Goal: Information Seeking & Learning: Understand process/instructions

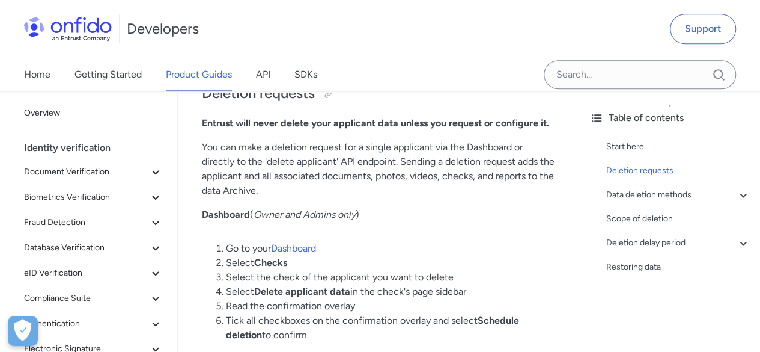
scroll to position [601, 0]
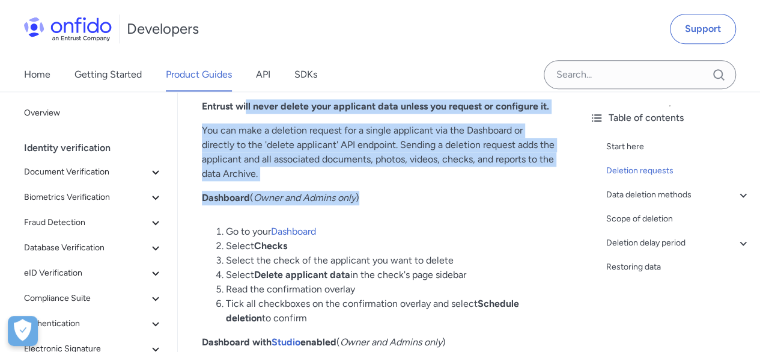
drag, startPoint x: 248, startPoint y: 157, endPoint x: 474, endPoint y: 247, distance: 243.3
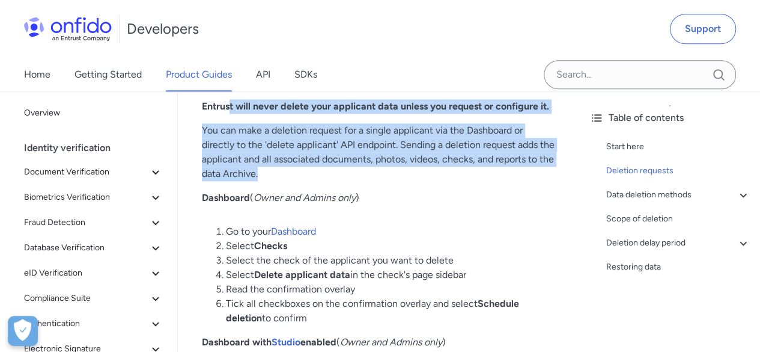
drag, startPoint x: 228, startPoint y: 160, endPoint x: 456, endPoint y: 235, distance: 239.7
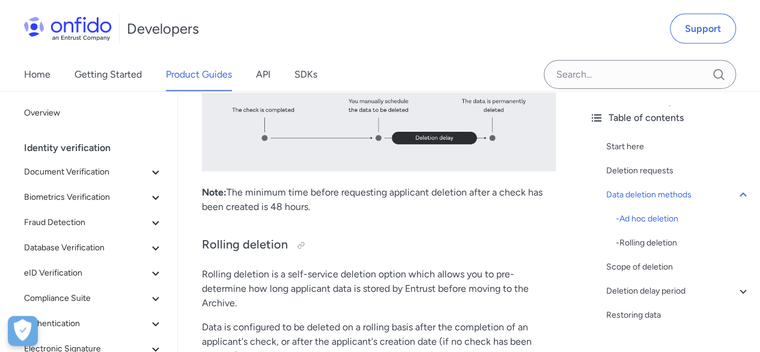
scroll to position [1262, 0]
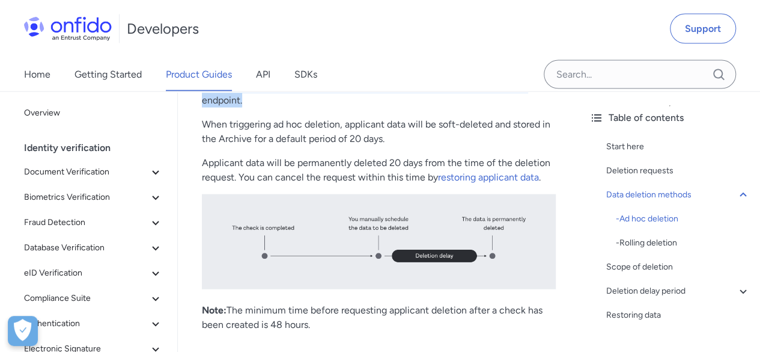
drag, startPoint x: 213, startPoint y: 127, endPoint x: 322, endPoint y: 151, distance: 112.0
click at [242, 108] on p "Ad hoc deletion gives you the tools to delete data as and when you need to, and…" at bounding box center [379, 85] width 354 height 43
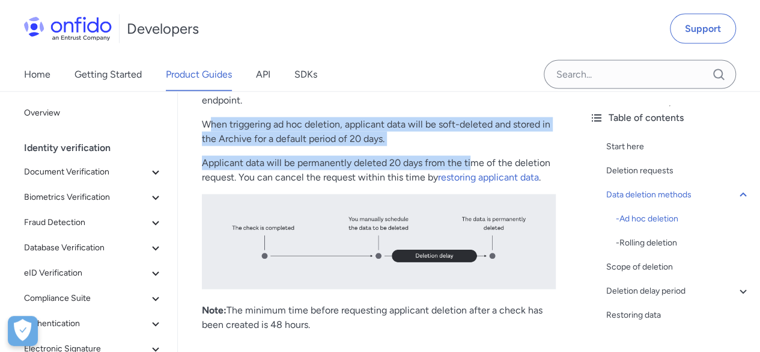
drag, startPoint x: 210, startPoint y: 175, endPoint x: 478, endPoint y: 219, distance: 271.8
click at [465, 146] on p "When triggering ad hoc deletion, applicant data will be soft-deleted and stored…" at bounding box center [379, 131] width 354 height 29
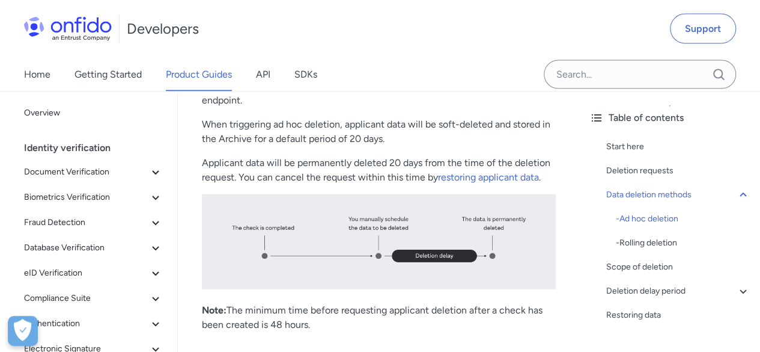
click at [235, 146] on p "When triggering ad hoc deletion, applicant data will be soft-deleted and stored…" at bounding box center [379, 131] width 354 height 29
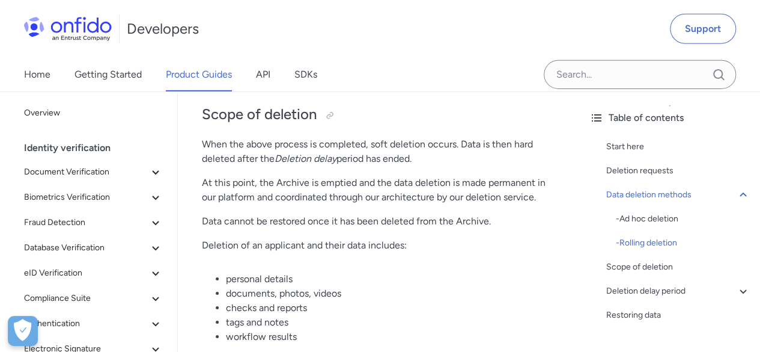
scroll to position [1984, 0]
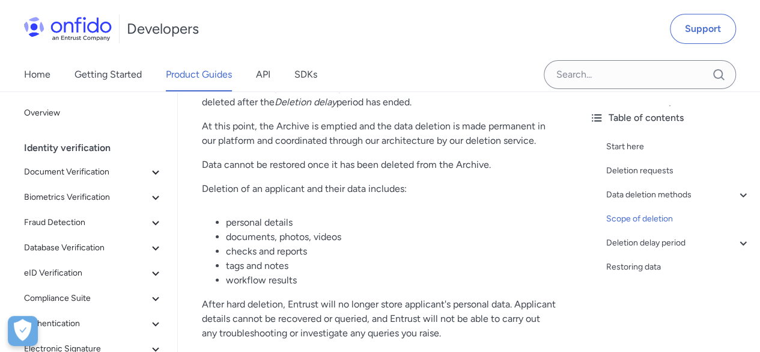
drag, startPoint x: 212, startPoint y: 147, endPoint x: 450, endPoint y: 160, distance: 238.4
click at [450, 109] on p "When the above process is completed, soft deletion occurs. Data is then hard de…" at bounding box center [379, 95] width 354 height 29
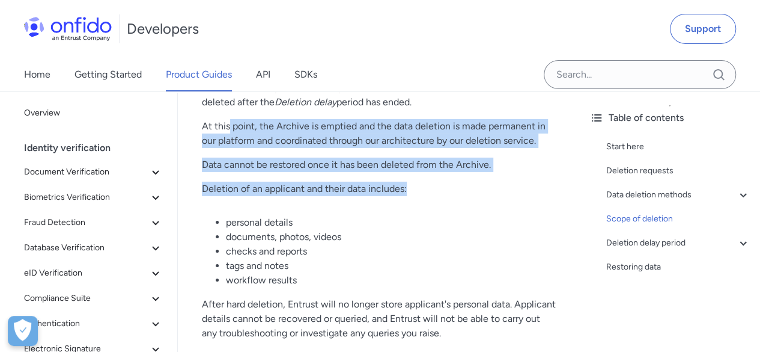
drag, startPoint x: 228, startPoint y: 177, endPoint x: 444, endPoint y: 269, distance: 234.0
click at [459, 230] on li "personal details" at bounding box center [391, 222] width 330 height 14
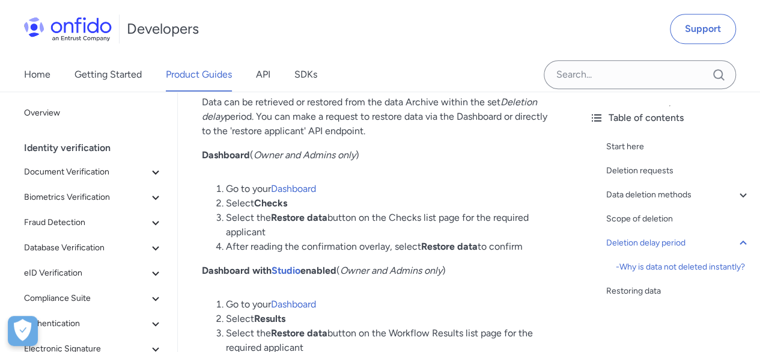
scroll to position [3066, 0]
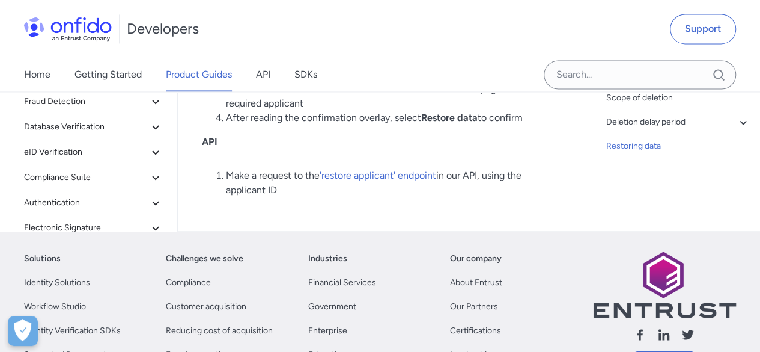
scroll to position [3186, 0]
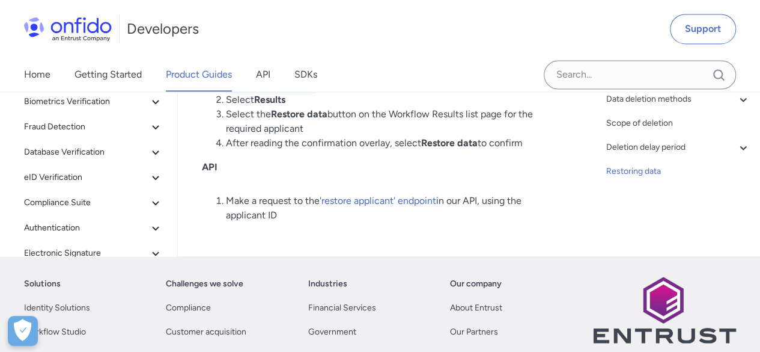
drag, startPoint x: 233, startPoint y: 115, endPoint x: 477, endPoint y: 148, distance: 245.7
click at [478, 93] on li "Go to your Dashboard" at bounding box center [391, 85] width 330 height 14
click at [406, 93] on li "Go to your Dashboard" at bounding box center [391, 85] width 330 height 14
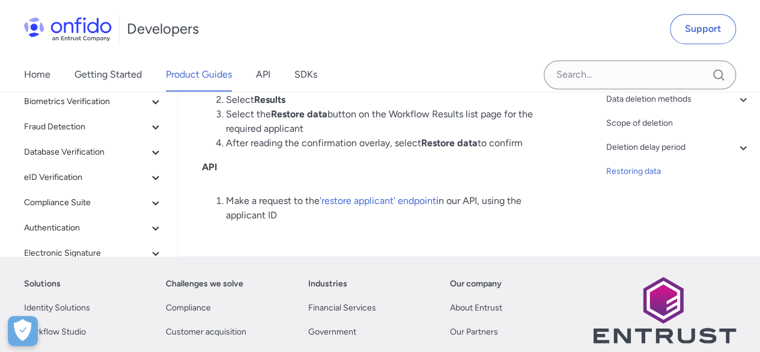
drag, startPoint x: 238, startPoint y: 171, endPoint x: 245, endPoint y: 170, distance: 7.2
click at [242, 107] on li "Select Results" at bounding box center [391, 100] width 330 height 14
click at [653, 106] on div "Data deletion methods" at bounding box center [679, 99] width 144 height 14
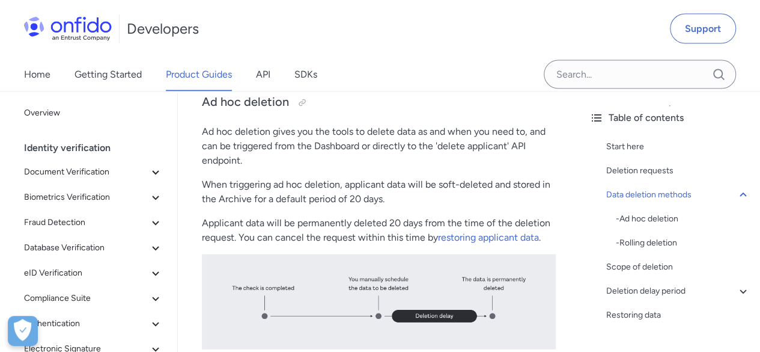
scroll to position [1226, 0]
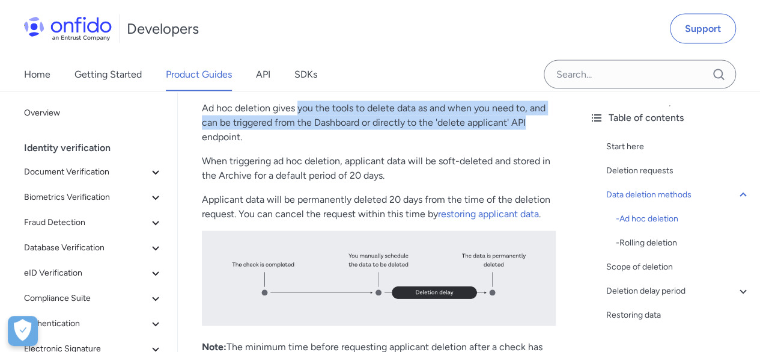
drag, startPoint x: 297, startPoint y: 164, endPoint x: 567, endPoint y: 174, distance: 270.7
click at [531, 144] on p "Ad hoc deletion gives you the tools to delete data as and when you need to, and…" at bounding box center [379, 122] width 354 height 43
drag, startPoint x: 446, startPoint y: 170, endPoint x: 522, endPoint y: 188, distance: 77.7
click at [546, 144] on p "Ad hoc deletion gives you the tools to delete data as and when you need to, and…" at bounding box center [379, 122] width 354 height 43
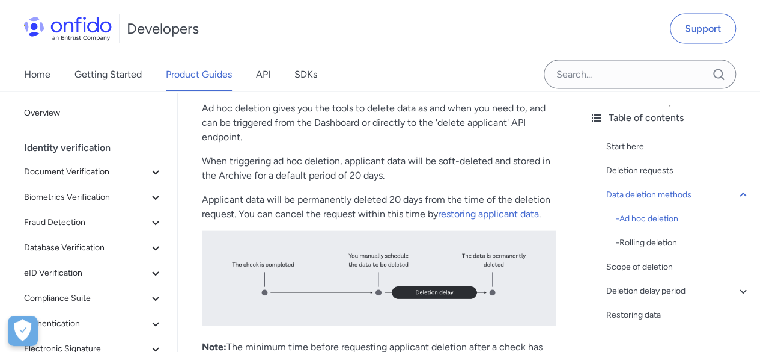
click at [301, 144] on p "Ad hoc deletion gives you the tools to delete data as and when you need to, and…" at bounding box center [379, 122] width 354 height 43
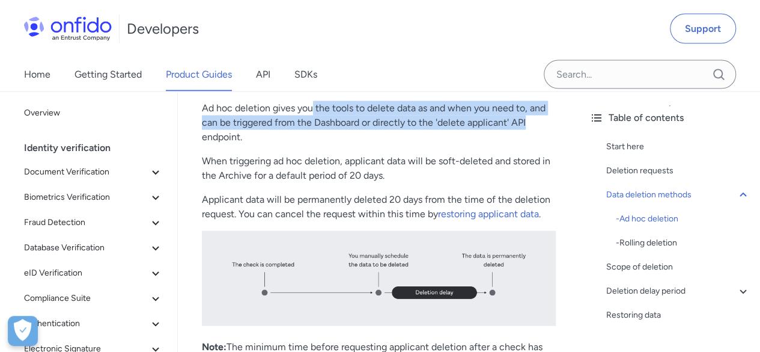
drag, startPoint x: 327, startPoint y: 169, endPoint x: 537, endPoint y: 183, distance: 210.8
click at [530, 144] on p "Ad hoc deletion gives you the tools to delete data as and when you need to, and…" at bounding box center [379, 122] width 354 height 43
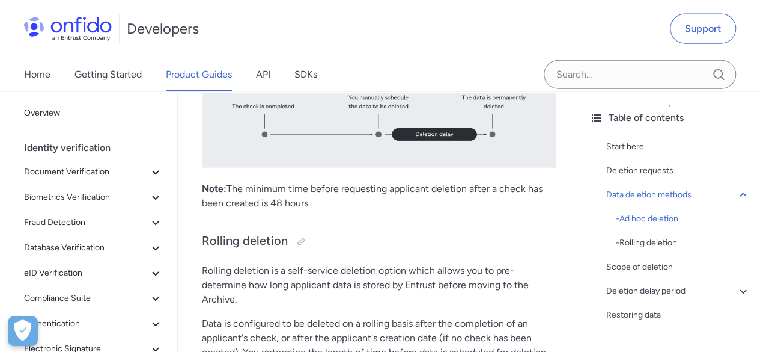
scroll to position [1466, 0]
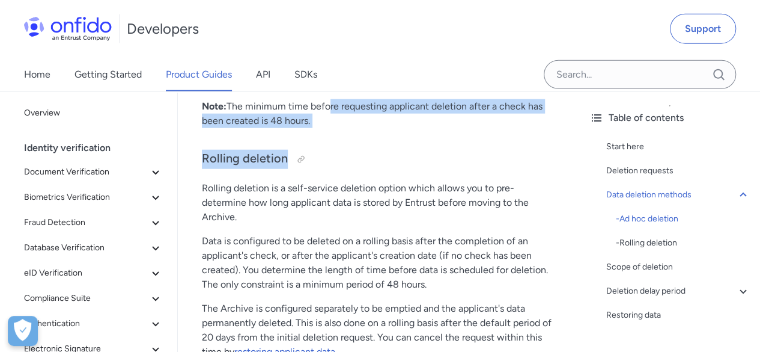
drag, startPoint x: 327, startPoint y: 155, endPoint x: 367, endPoint y: 205, distance: 63.7
click at [367, 205] on div "Data deletion Start here Entrust's data deletion service enables you to manage …" at bounding box center [379, 318] width 354 height 3267
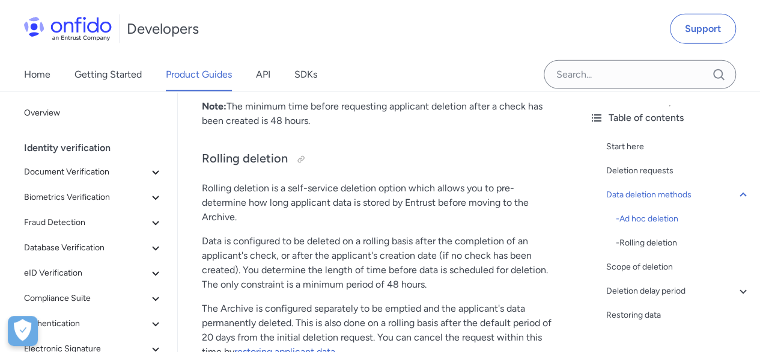
click at [370, 205] on div "Data deletion Start here Entrust's data deletion service enables you to manage …" at bounding box center [379, 318] width 354 height 3267
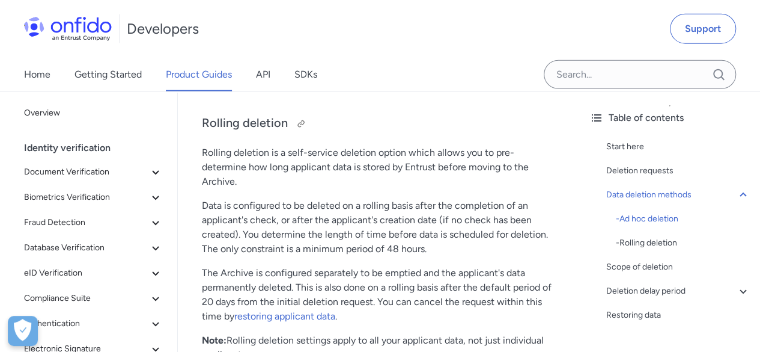
scroll to position [1526, 0]
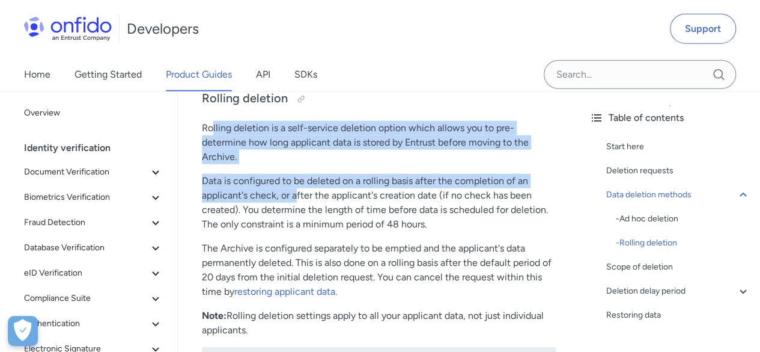
drag, startPoint x: 210, startPoint y: 190, endPoint x: 303, endPoint y: 265, distance: 119.2
click at [303, 265] on div "Data deletion Start here Entrust's data deletion service enables you to manage …" at bounding box center [379, 258] width 354 height 3267
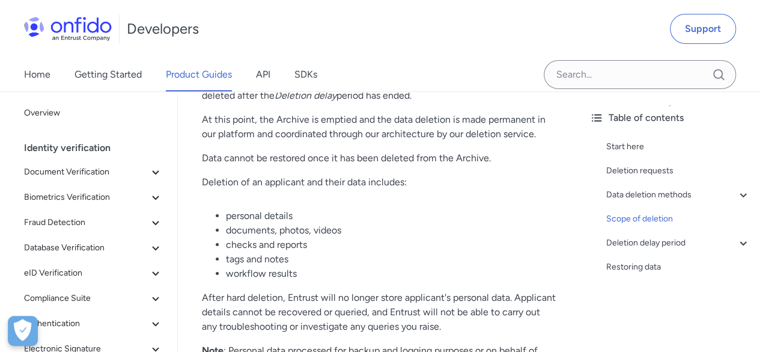
scroll to position [1947, 0]
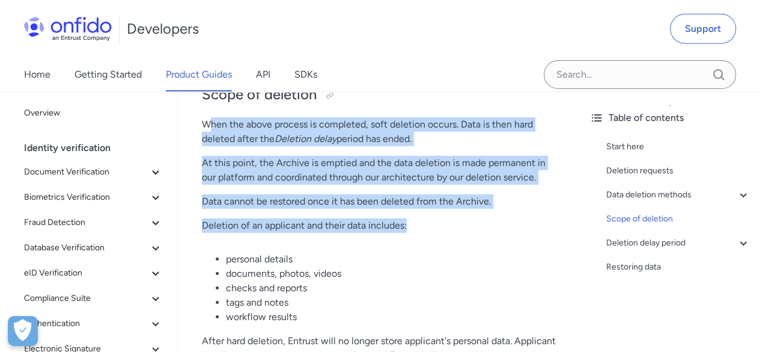
drag, startPoint x: 233, startPoint y: 195, endPoint x: 489, endPoint y: 272, distance: 267.2
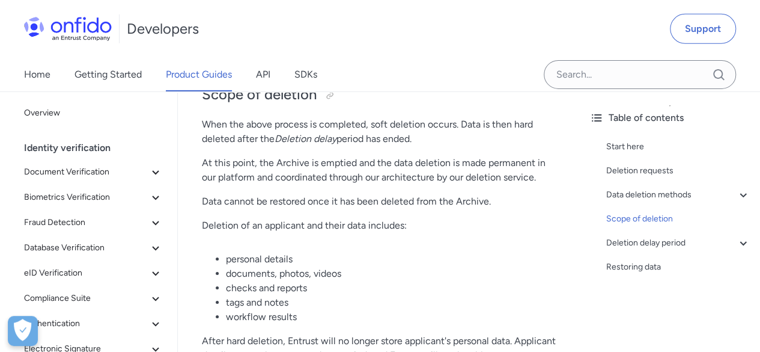
click at [465, 266] on li "personal details" at bounding box center [391, 259] width 330 height 14
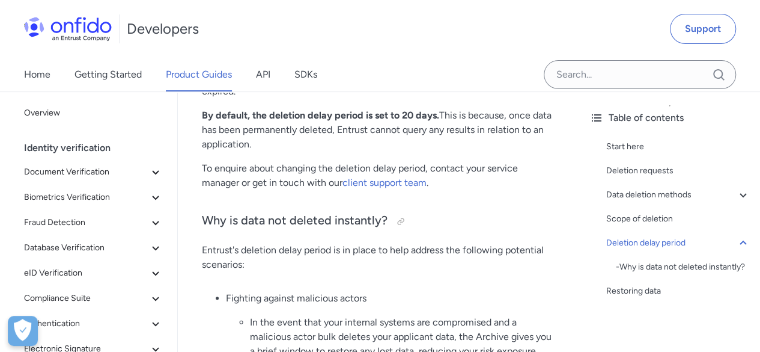
scroll to position [2488, 0]
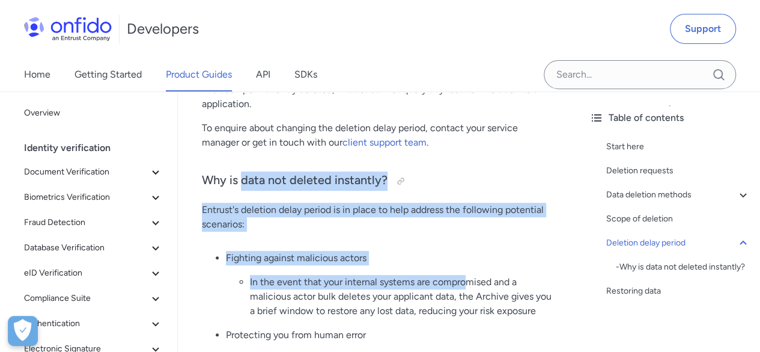
drag, startPoint x: 241, startPoint y: 243, endPoint x: 469, endPoint y: 324, distance: 242.2
drag, startPoint x: 252, startPoint y: 245, endPoint x: 402, endPoint y: 330, distance: 172.0
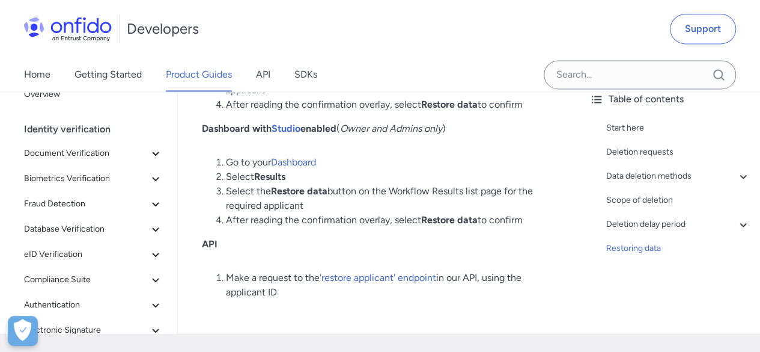
scroll to position [3209, 0]
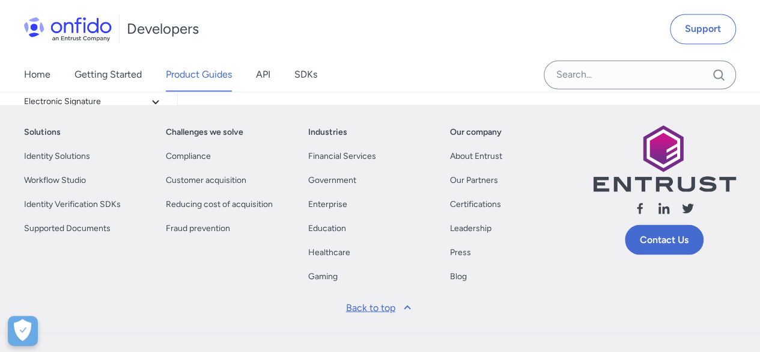
scroll to position [3366, 0]
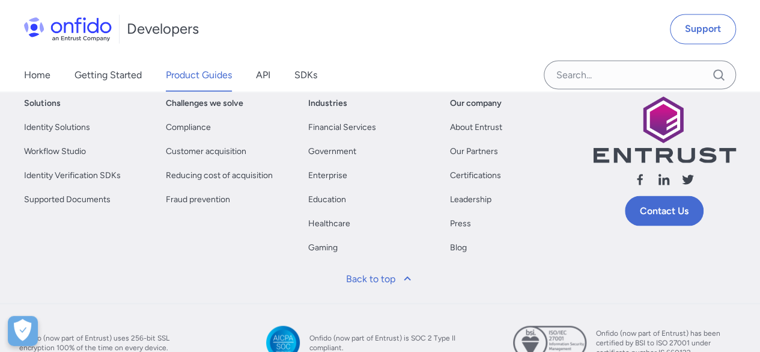
click at [509, 41] on div "Developers Support" at bounding box center [380, 29] width 760 height 58
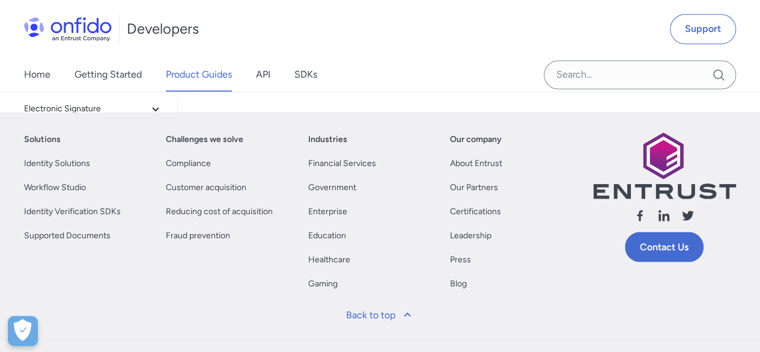
scroll to position [3090, 0]
